Goal: Communication & Community: Answer question/provide support

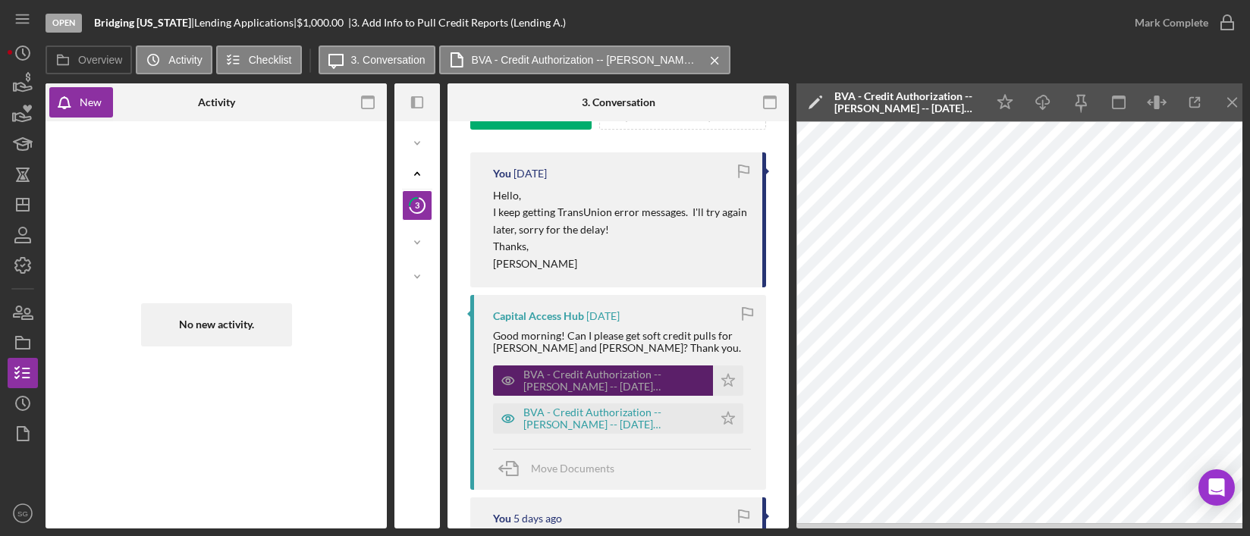
scroll to position [267, 0]
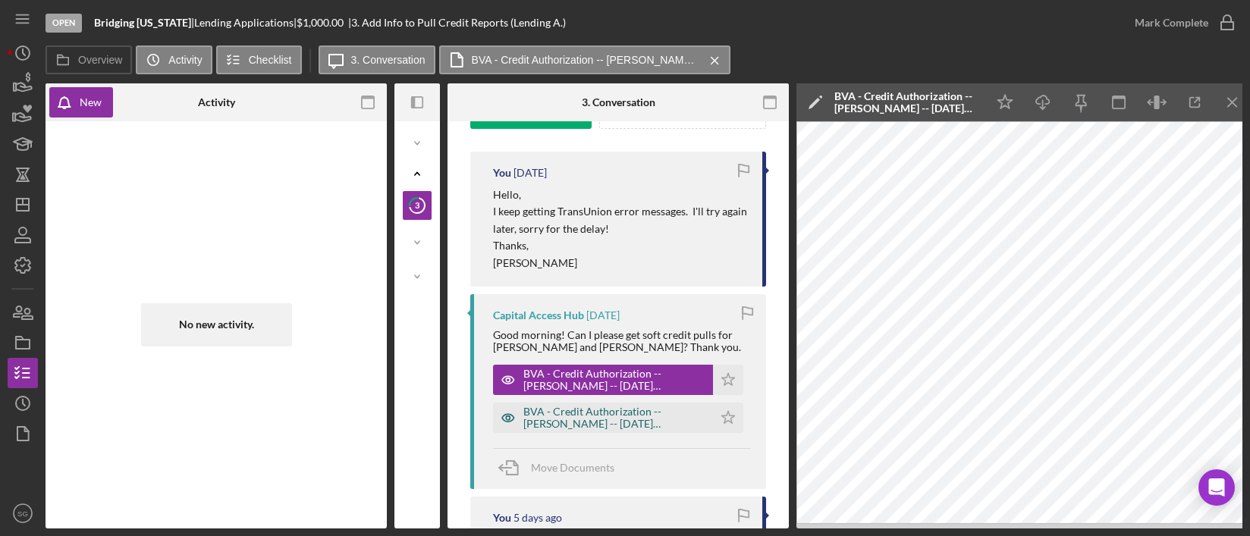
click at [655, 414] on div "BVA - Credit Authorization -- [PERSON_NAME] -- [DATE] 12_42pm.pdf" at bounding box center [614, 418] width 182 height 24
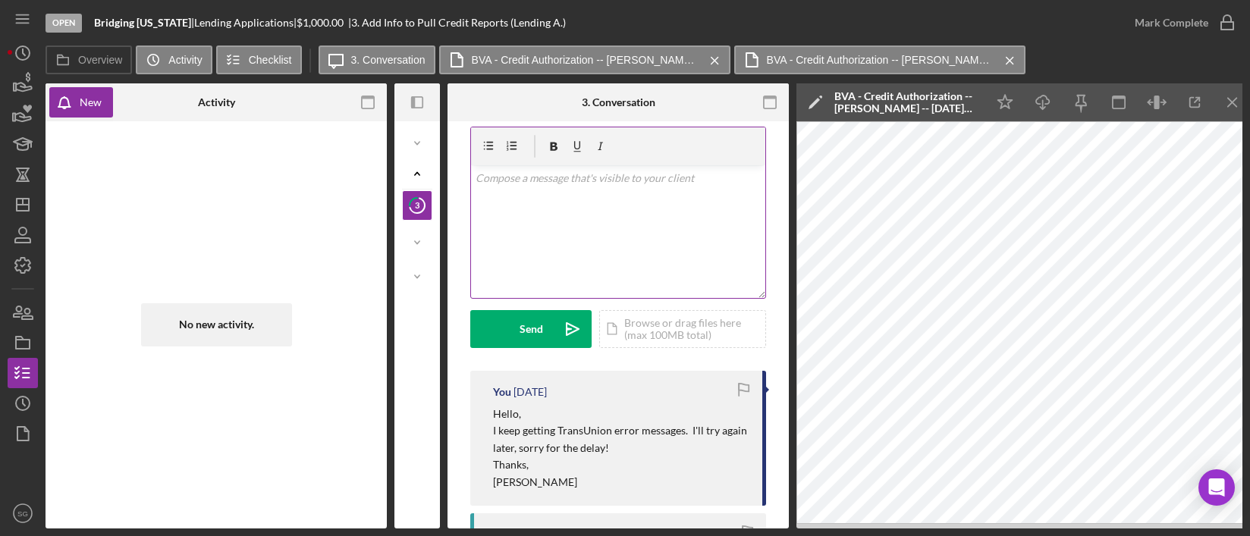
scroll to position [17, 0]
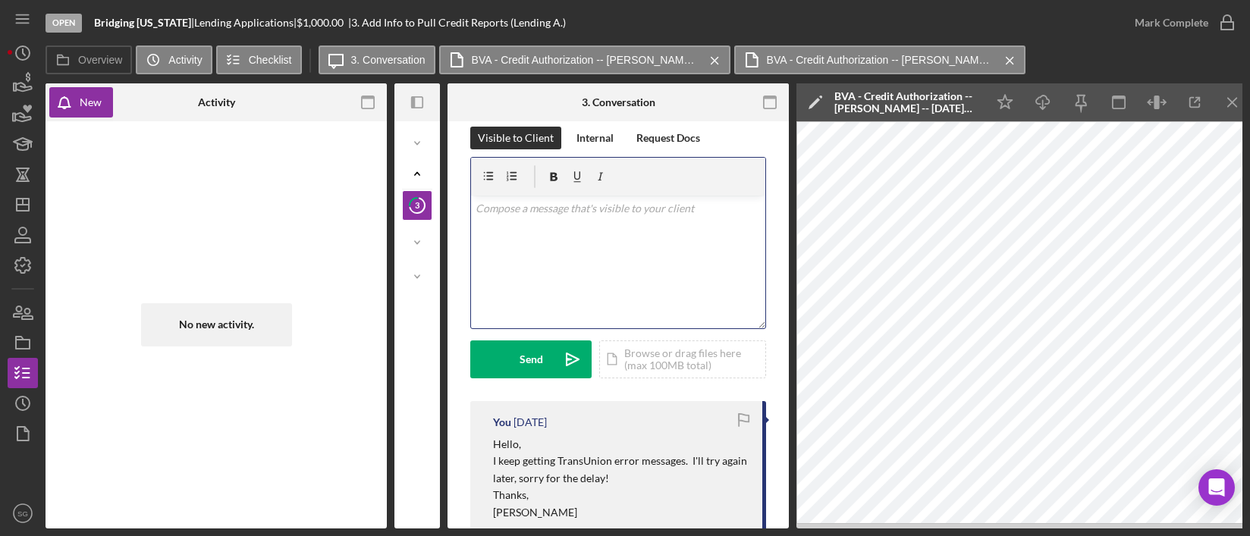
click at [580, 216] on p at bounding box center [619, 208] width 286 height 17
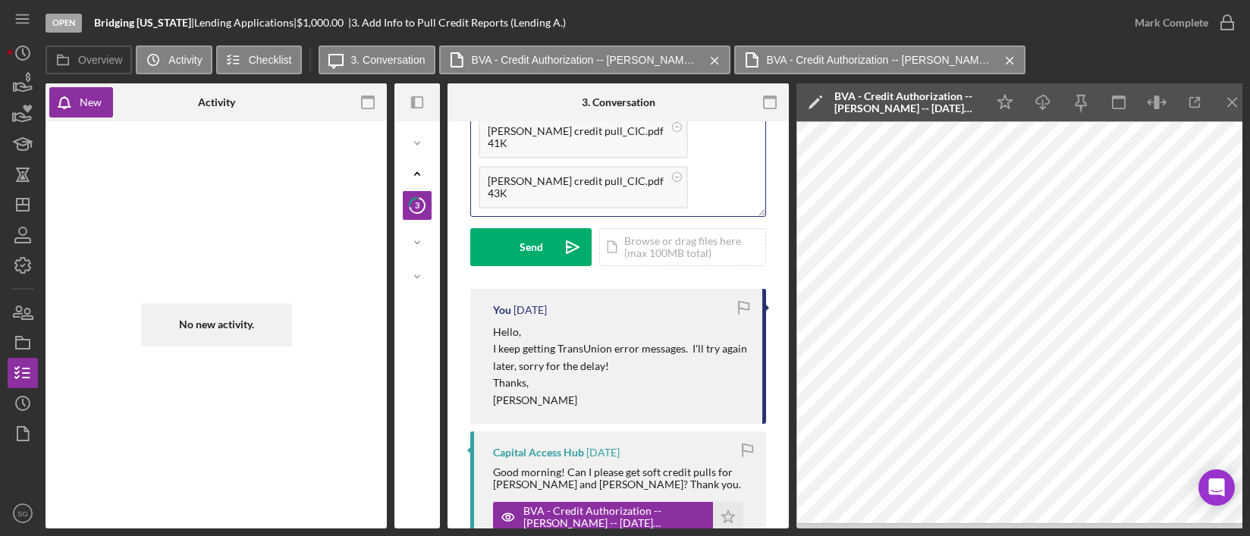
scroll to position [0, 0]
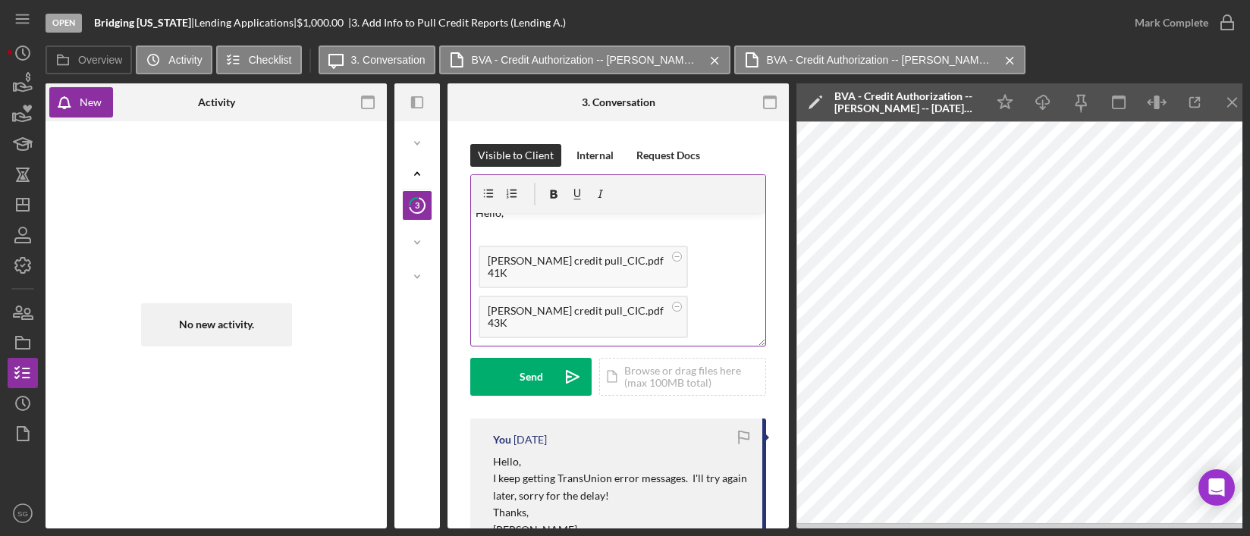
drag, startPoint x: 620, startPoint y: 246, endPoint x: 636, endPoint y: 259, distance: 20.5
click at [620, 246] on div "[PERSON_NAME] credit pull_CIC.pdf 41K" at bounding box center [583, 267] width 209 height 42
drag, startPoint x: 705, startPoint y: 302, endPoint x: 642, endPoint y: 242, distance: 86.4
click at [705, 302] on div "[PERSON_NAME] credit pull_CIC.pdf 41K [PERSON_NAME] credit pull_CIC.pdf 43K" at bounding box center [618, 292] width 294 height 108
click at [526, 229] on p at bounding box center [619, 234] width 286 height 17
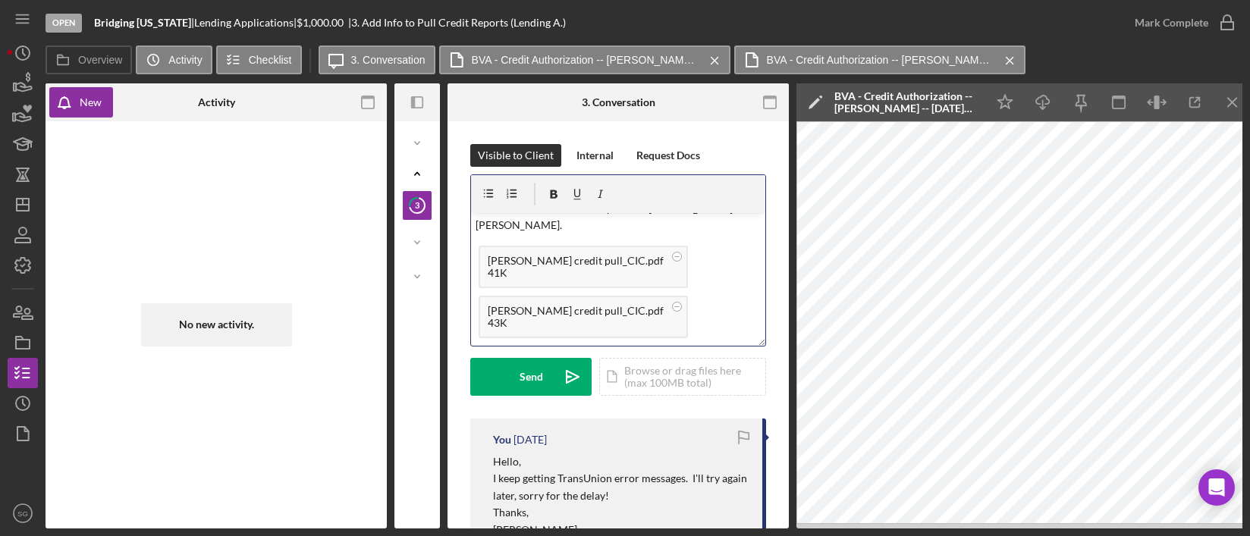
scroll to position [89, 0]
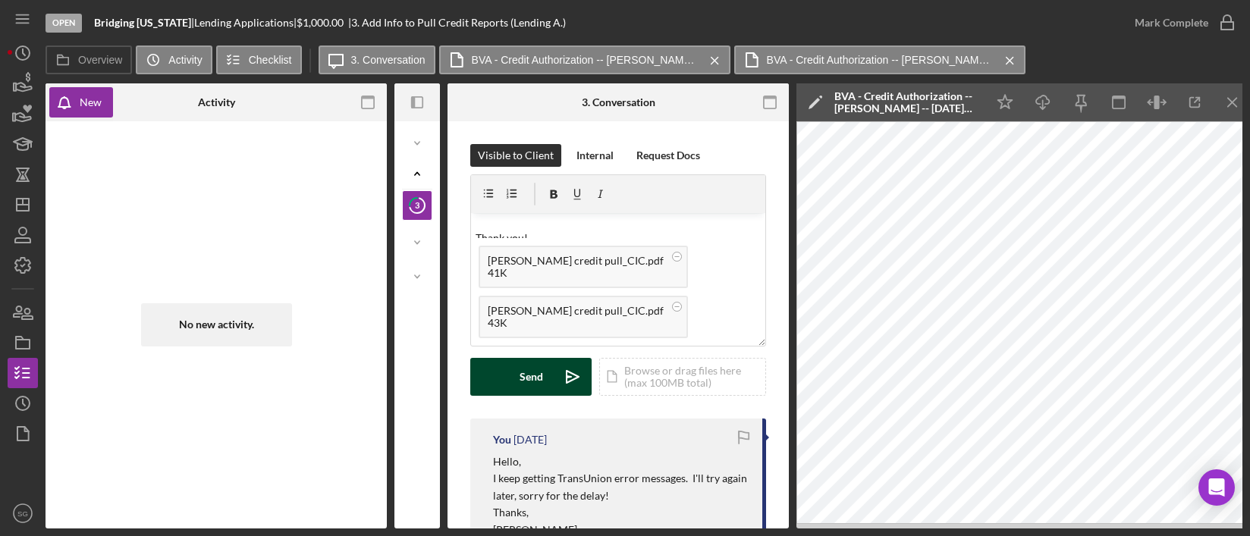
click at [536, 375] on div "Send" at bounding box center [532, 377] width 24 height 38
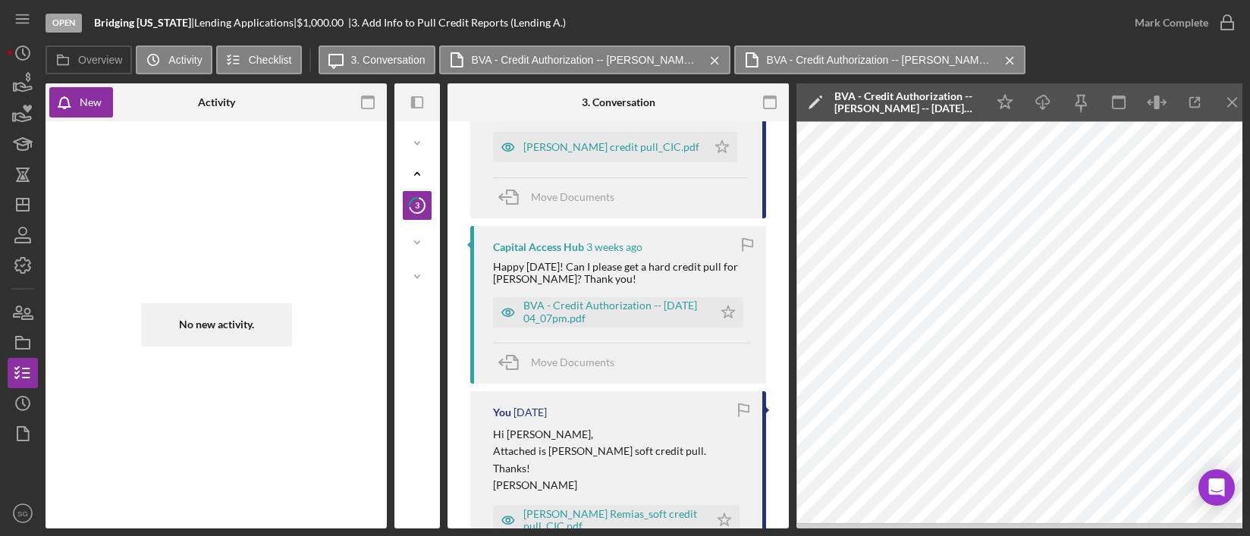
scroll to position [3066, 0]
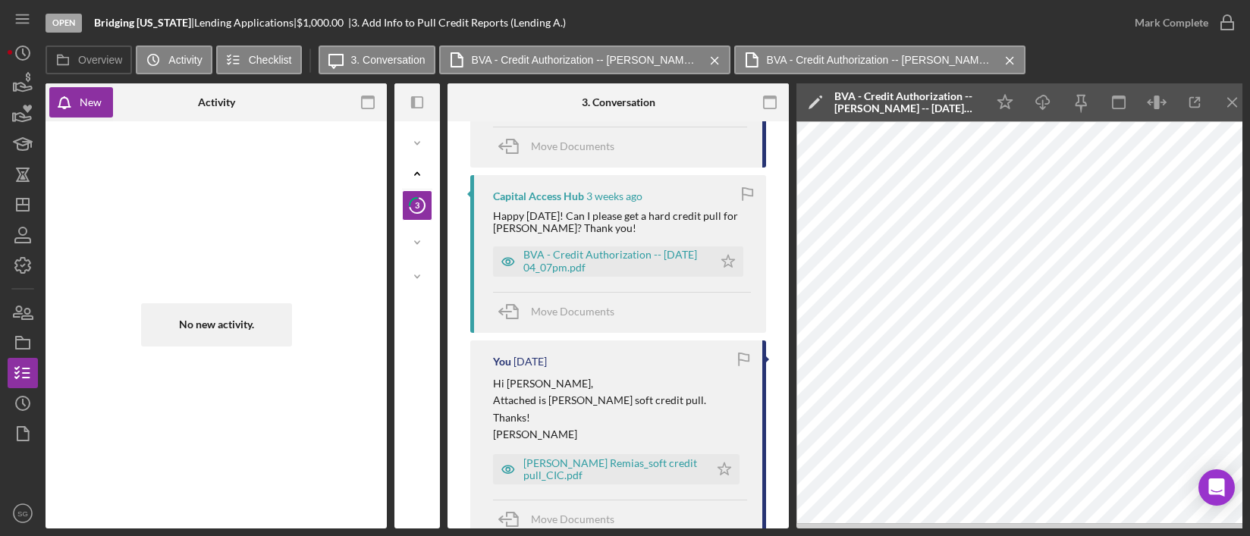
click at [1229, 101] on icon "Icon/Menu Close" at bounding box center [1233, 103] width 34 height 34
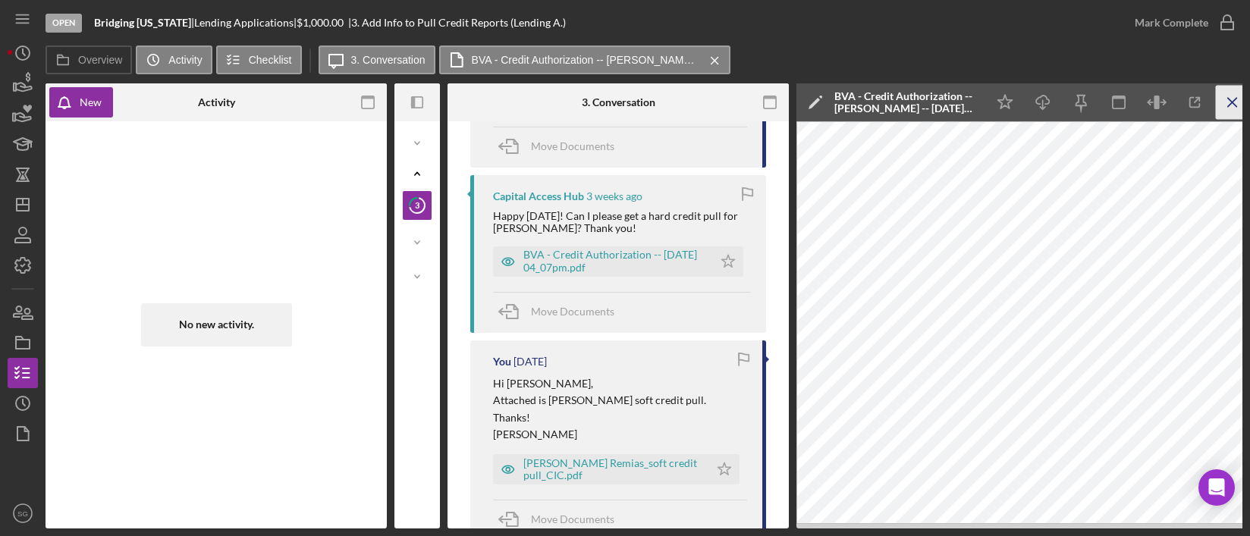
click at [1229, 100] on icon "Icon/Menu Close" at bounding box center [1233, 103] width 34 height 34
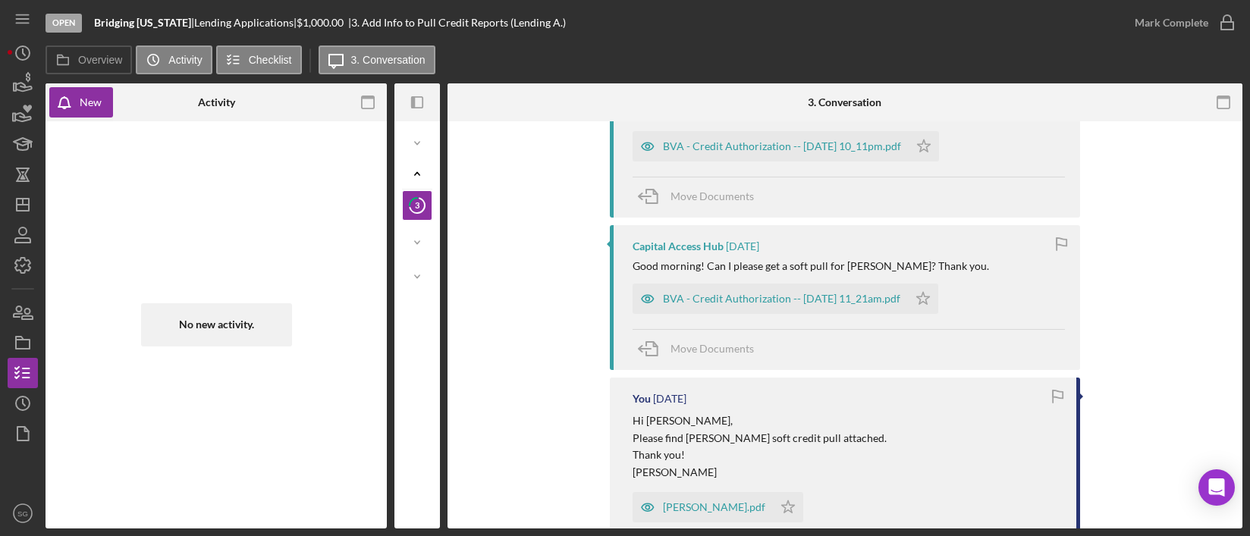
scroll to position [1936, 0]
